Goal: Find specific page/section: Find specific page/section

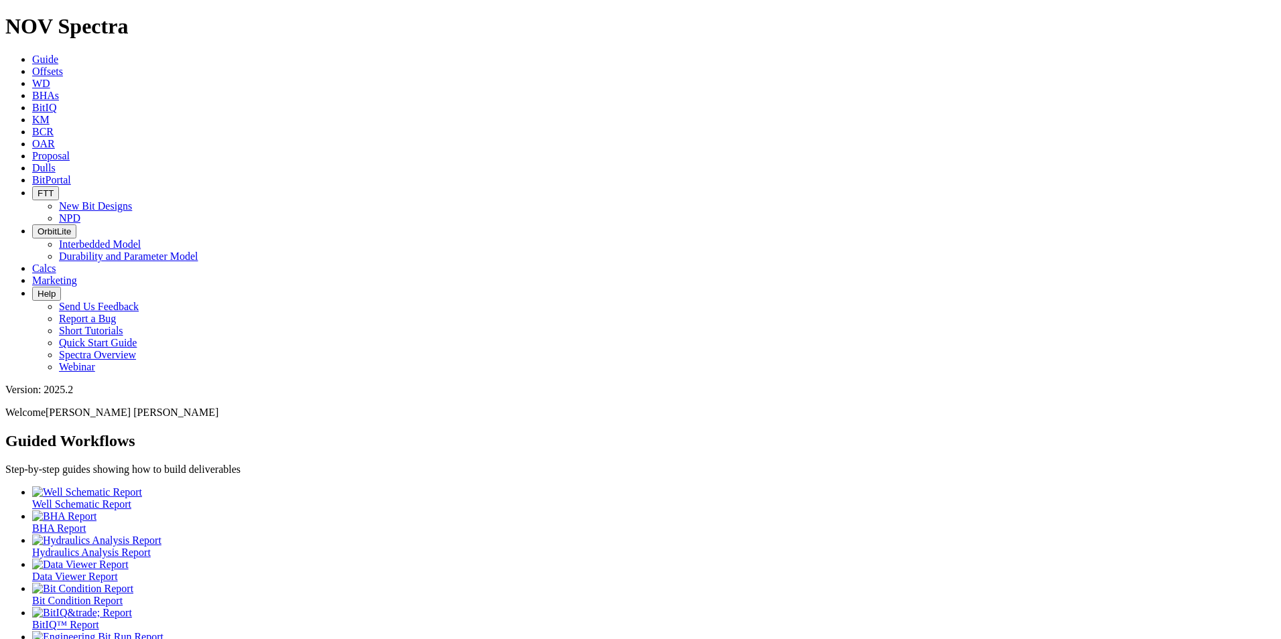
click at [32, 162] on icon at bounding box center [32, 167] width 0 height 11
